Goal: Information Seeking & Learning: Learn about a topic

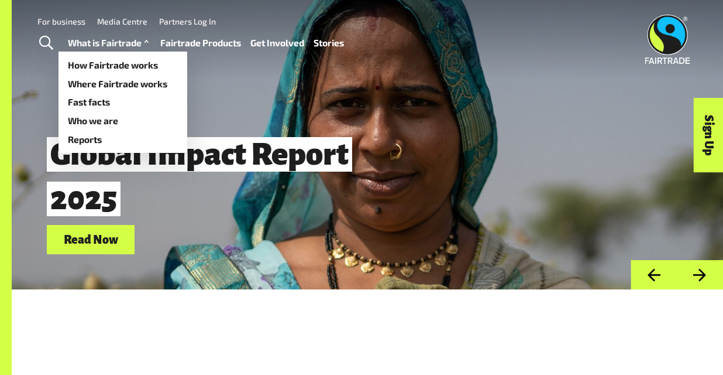
click at [123, 42] on link "What is Fairtrade" at bounding box center [110, 43] width 84 height 16
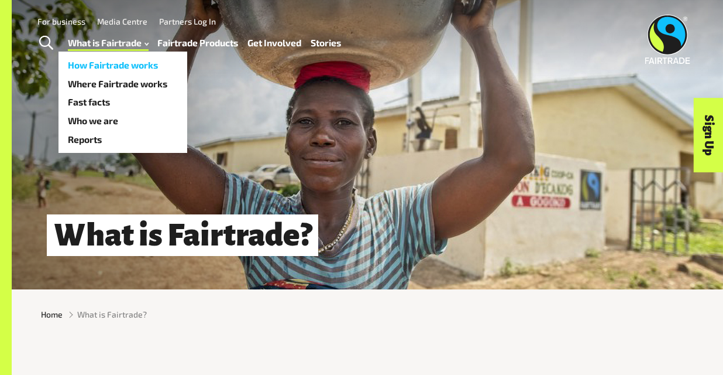
click at [131, 64] on link "How Fairtrade works" at bounding box center [123, 65] width 129 height 19
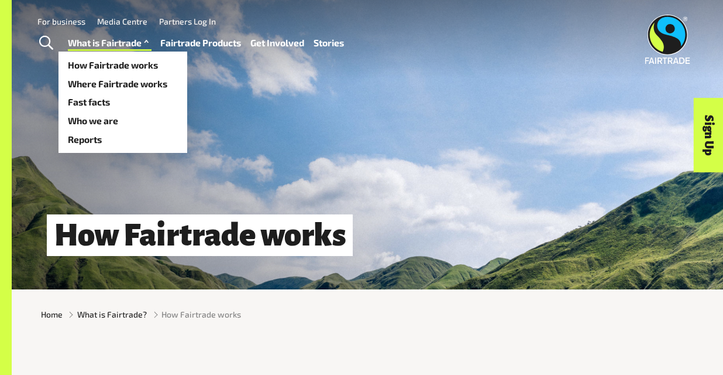
click at [121, 46] on link "What is Fairtrade" at bounding box center [110, 43] width 84 height 16
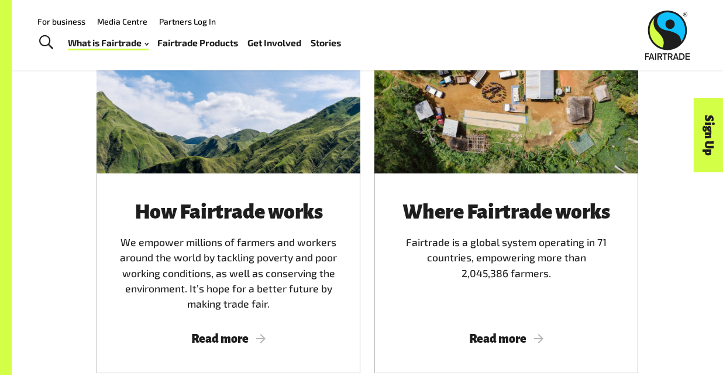
scroll to position [635, 0]
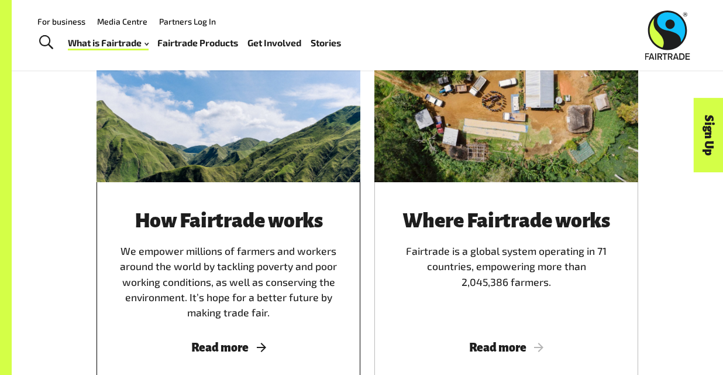
click at [236, 322] on div "How Fairtrade works We empower millions of farmers and workers around the world…" at bounding box center [229, 282] width 264 height 200
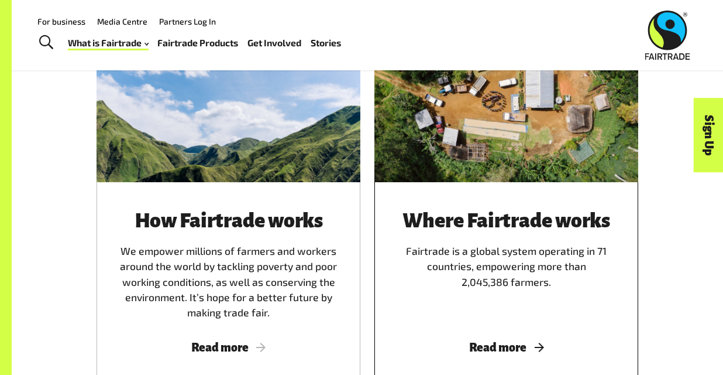
click at [503, 313] on div "Where Fairtrade works Fairtrade is a global system operating in 71 countries, e…" at bounding box center [507, 265] width 236 height 110
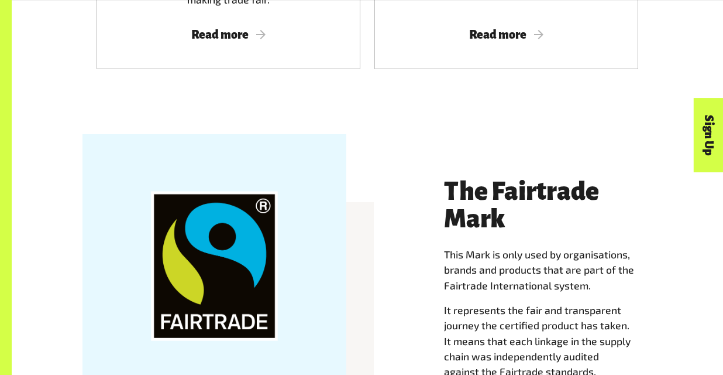
scroll to position [0, 0]
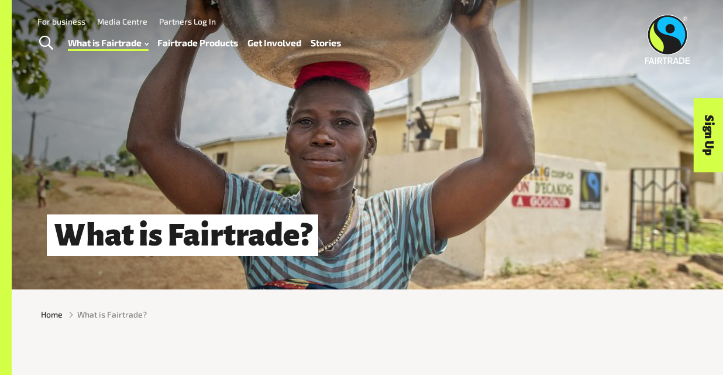
click at [339, 53] on div "What is Fairtrade How Fairtrade works Where Fairtrade works Fast facts Who we a…" at bounding box center [209, 42] width 283 height 29
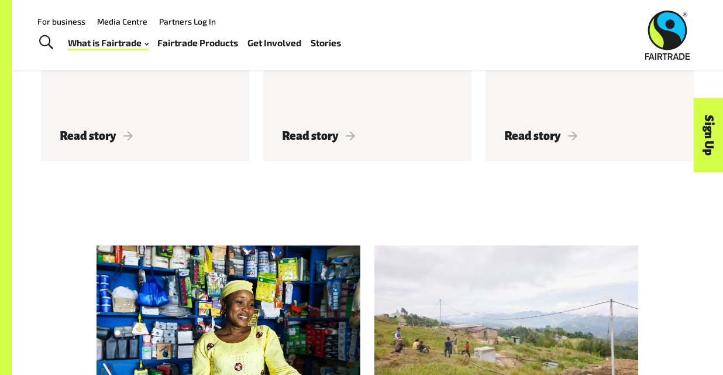
scroll to position [2066, 0]
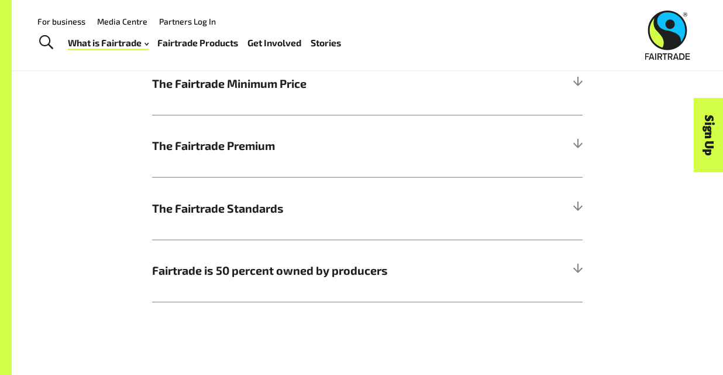
scroll to position [516, 0]
